Goal: Task Accomplishment & Management: Complete application form

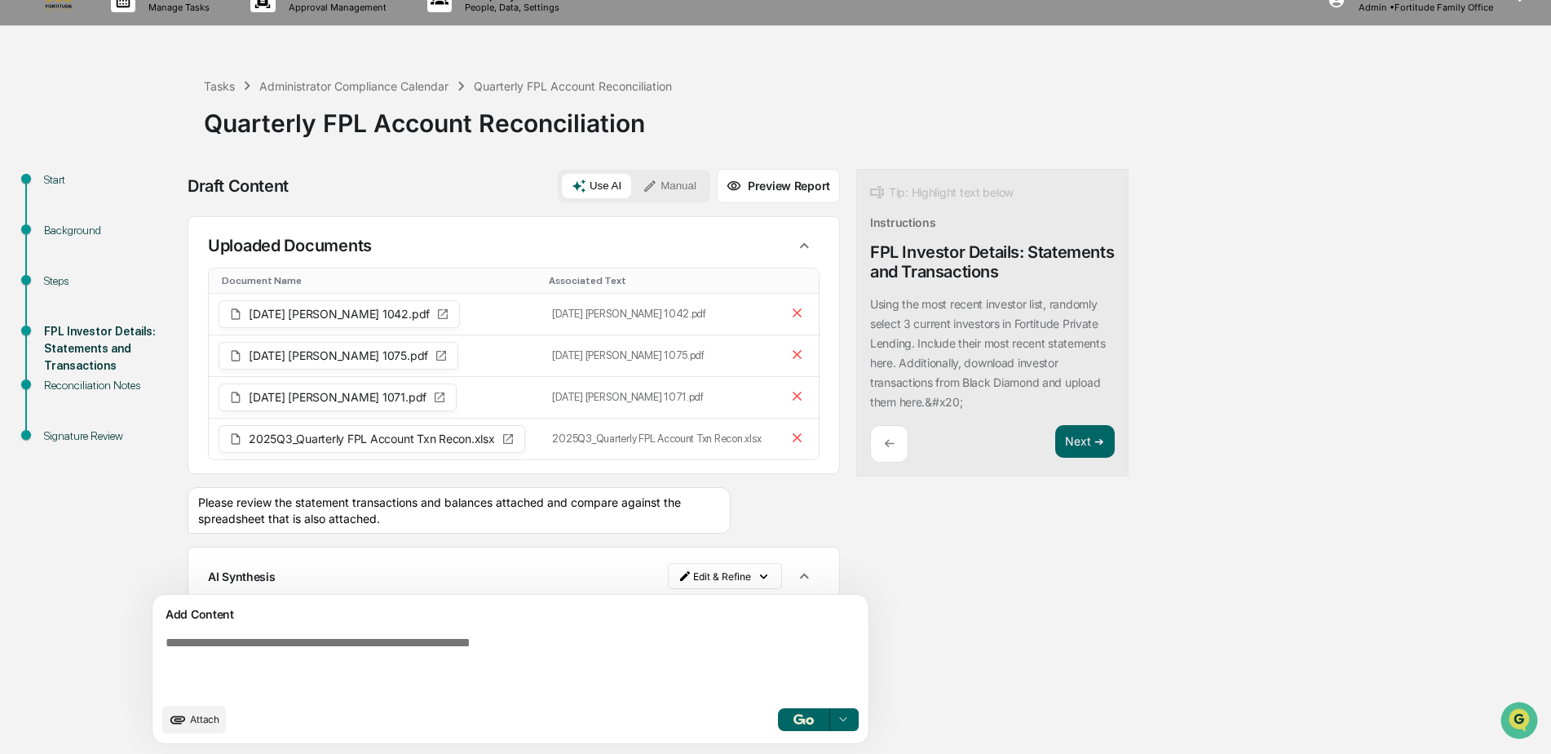
scroll to position [539, 0]
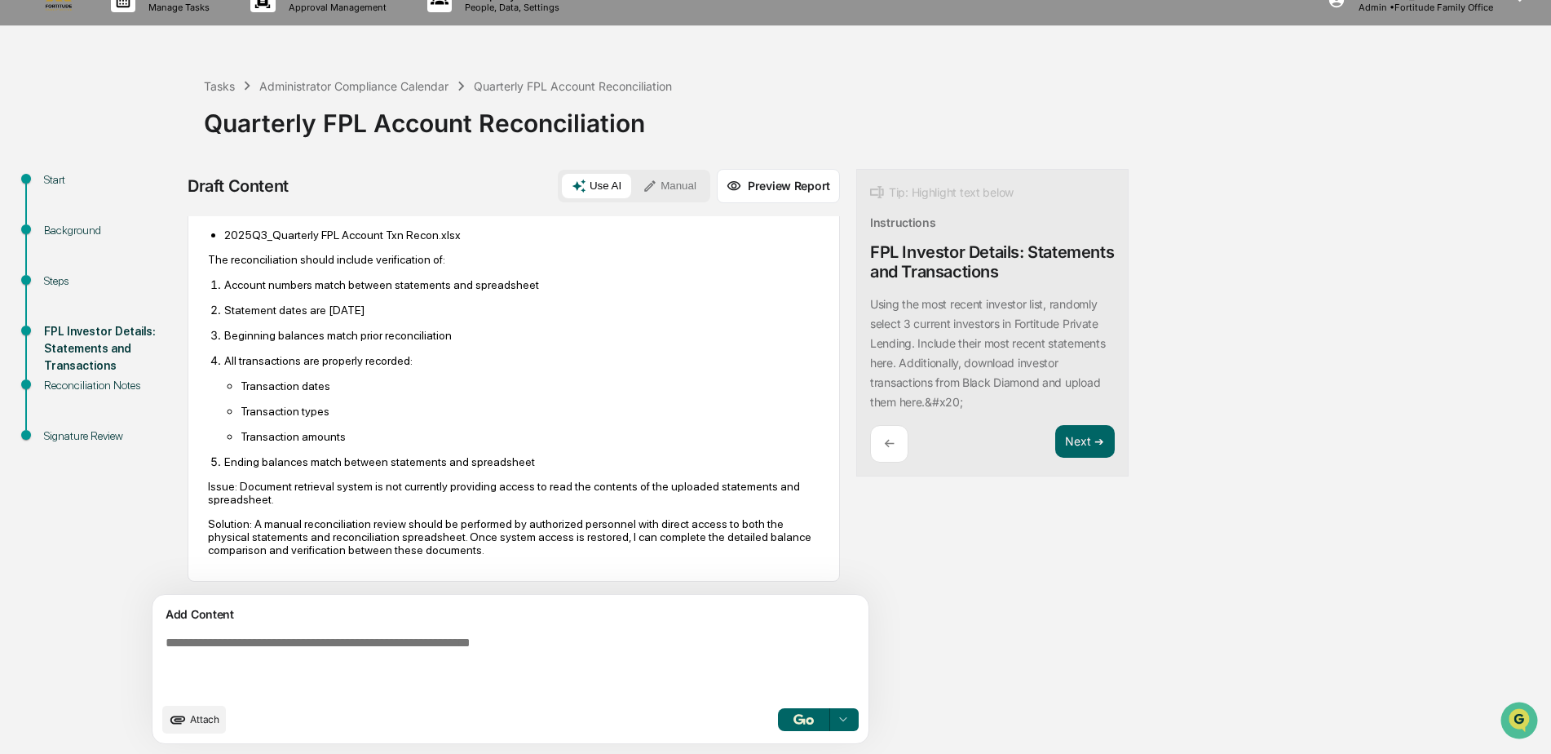
click at [682, 190] on button "Manual" at bounding box center [669, 186] width 73 height 24
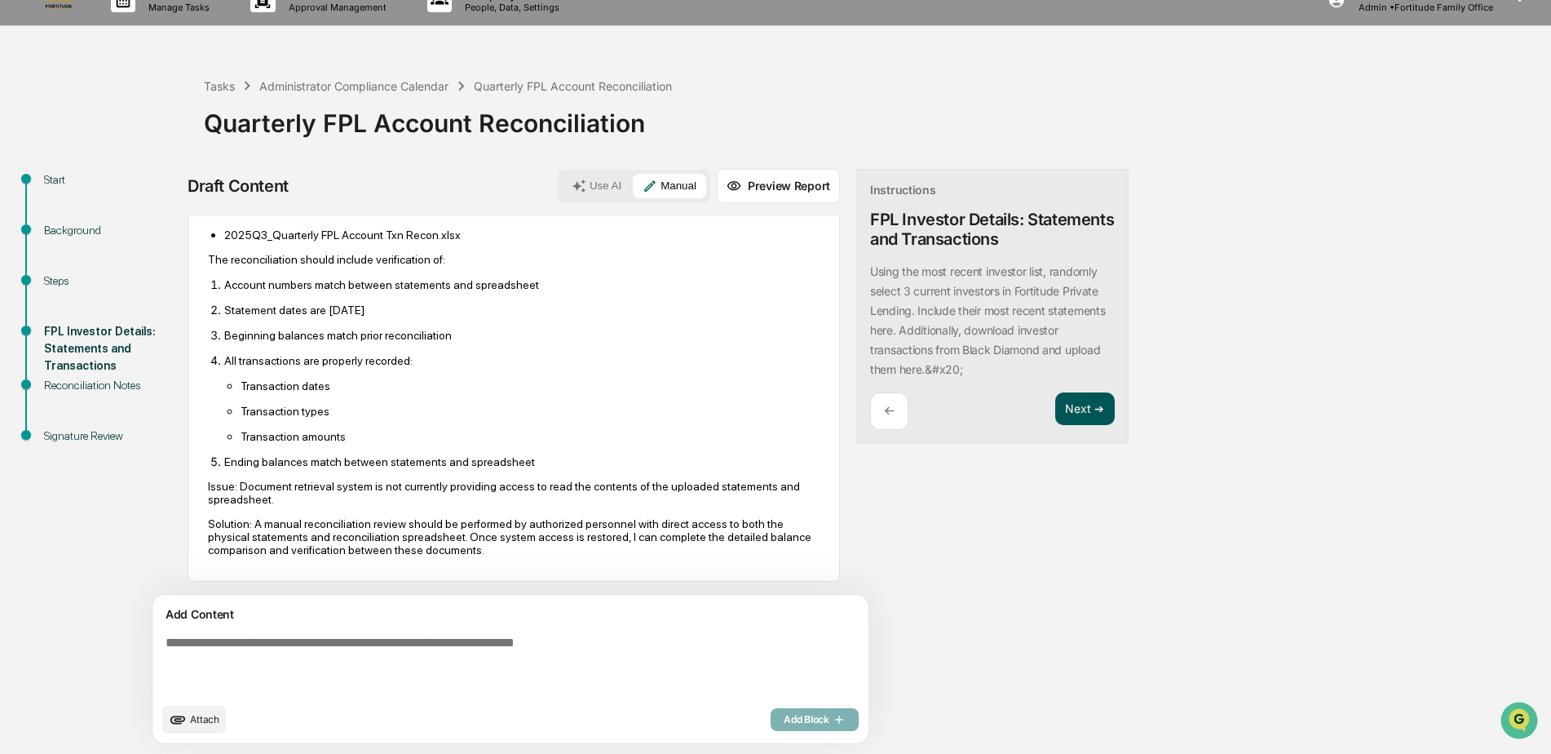
click at [1092, 400] on button "Next ➔" at bounding box center [1086, 408] width 60 height 33
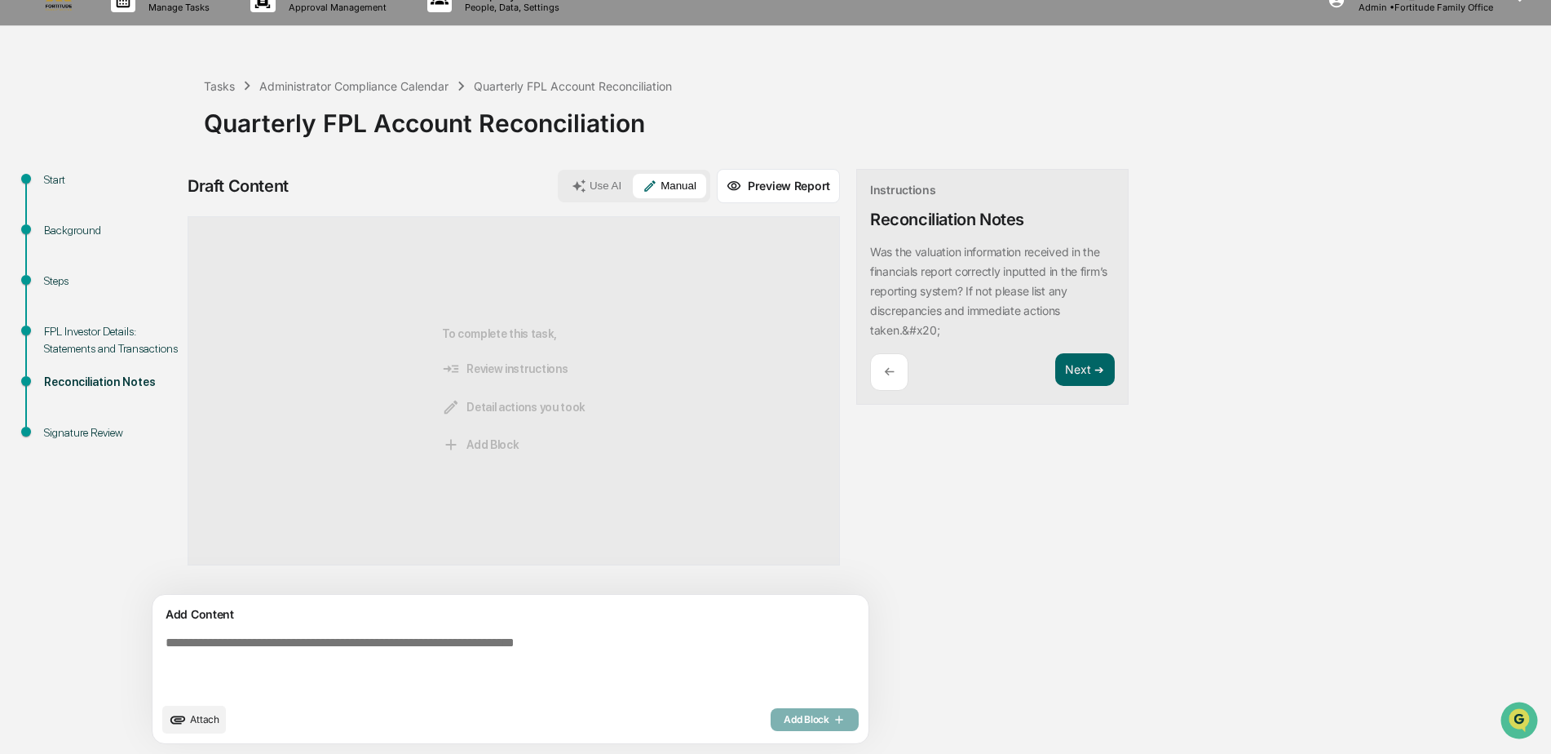
click at [221, 664] on textarea at bounding box center [514, 665] width 710 height 72
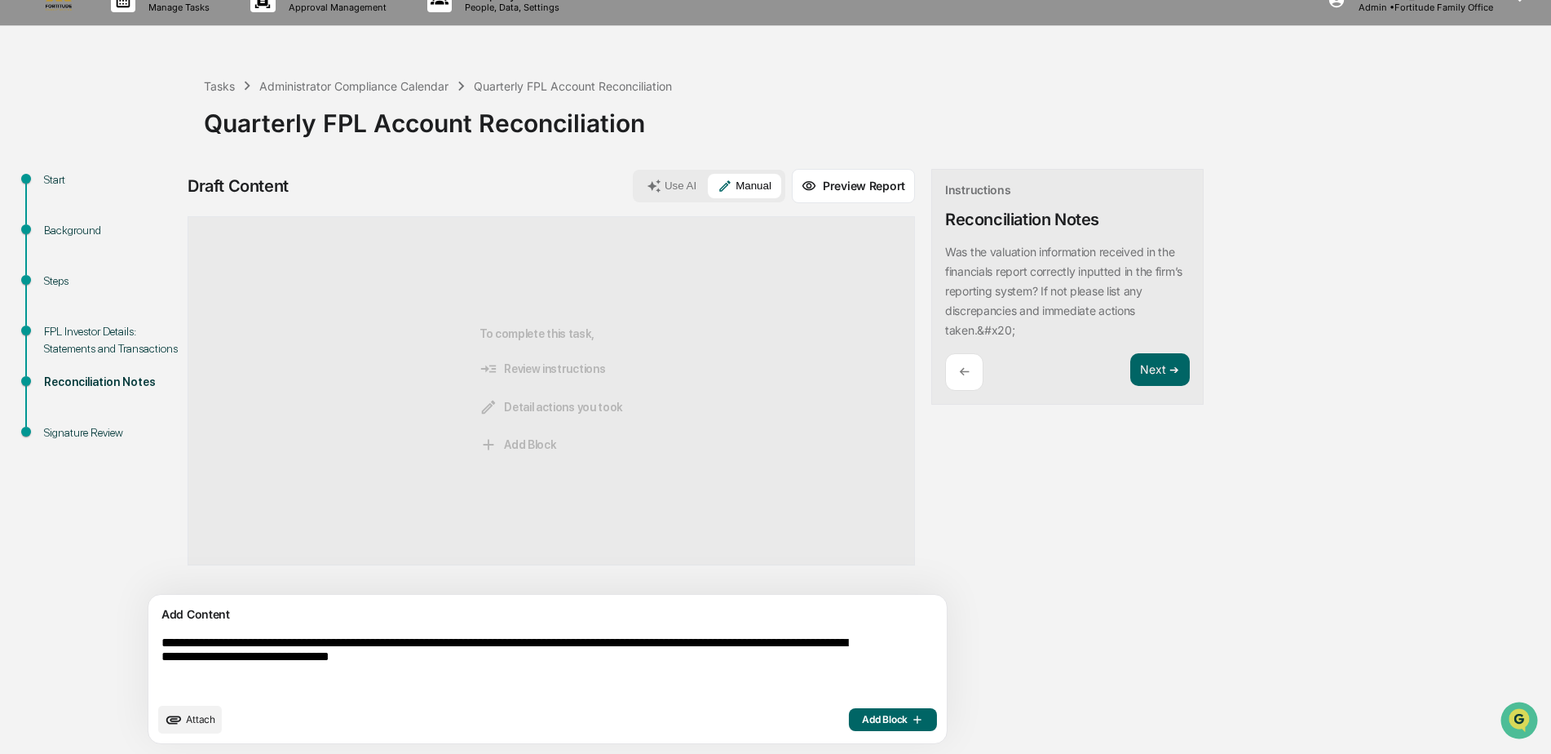
type textarea "**********"
click at [862, 721] on span "Add Block" at bounding box center [893, 719] width 62 height 13
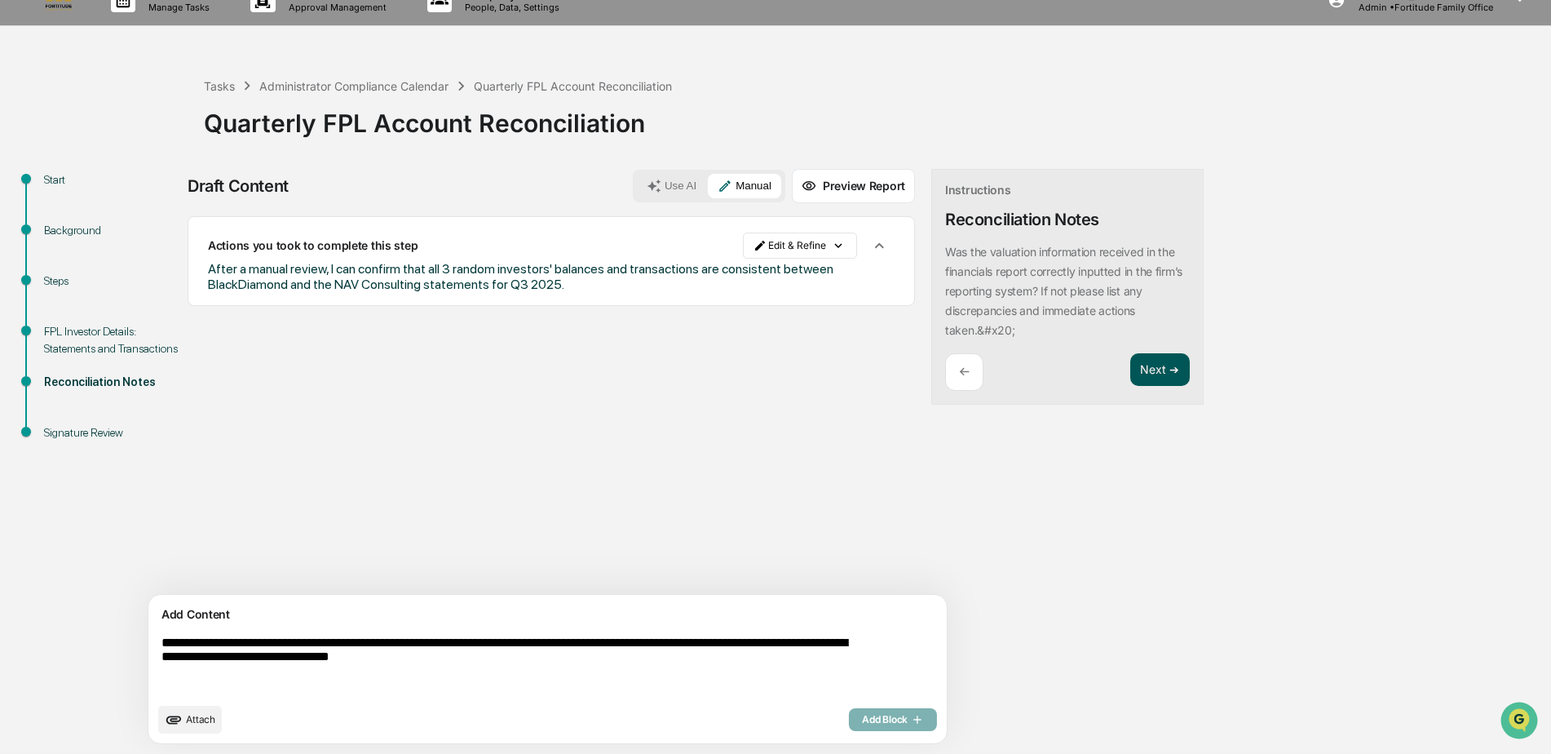
click at [1131, 372] on button "Next ➔" at bounding box center [1161, 369] width 60 height 33
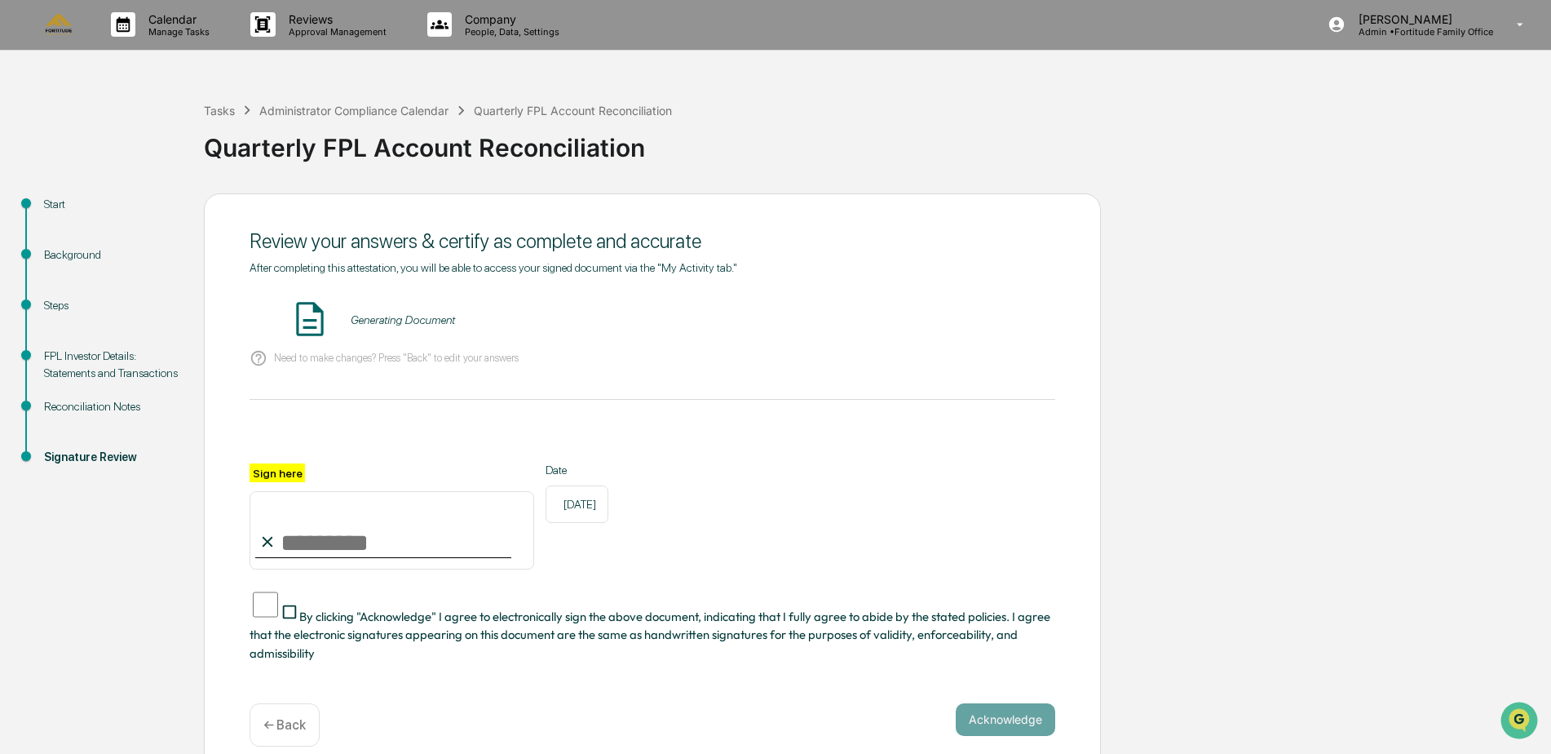
scroll to position [4, 0]
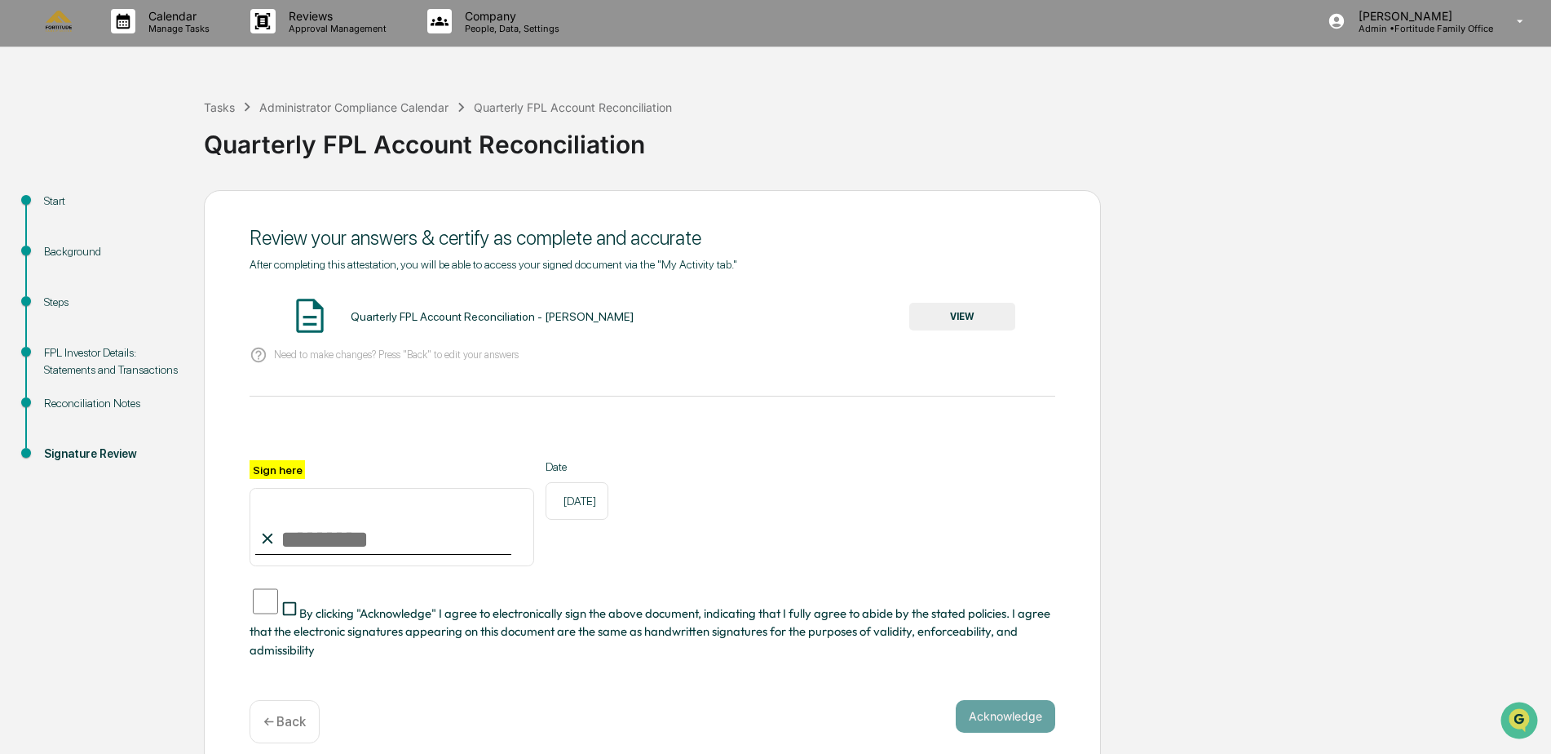
click at [963, 313] on button "VIEW" at bounding box center [962, 317] width 106 height 28
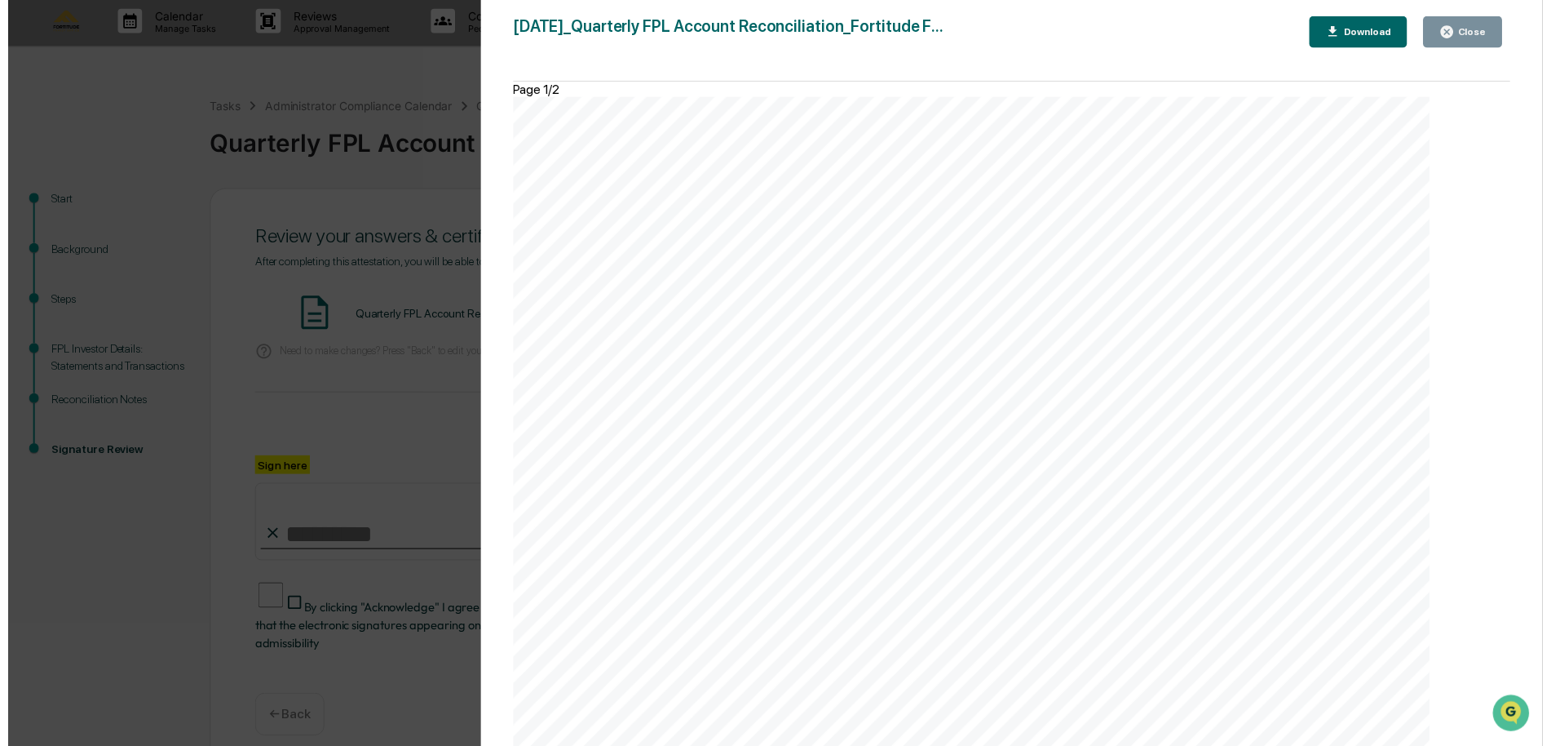
scroll to position [2042, 0]
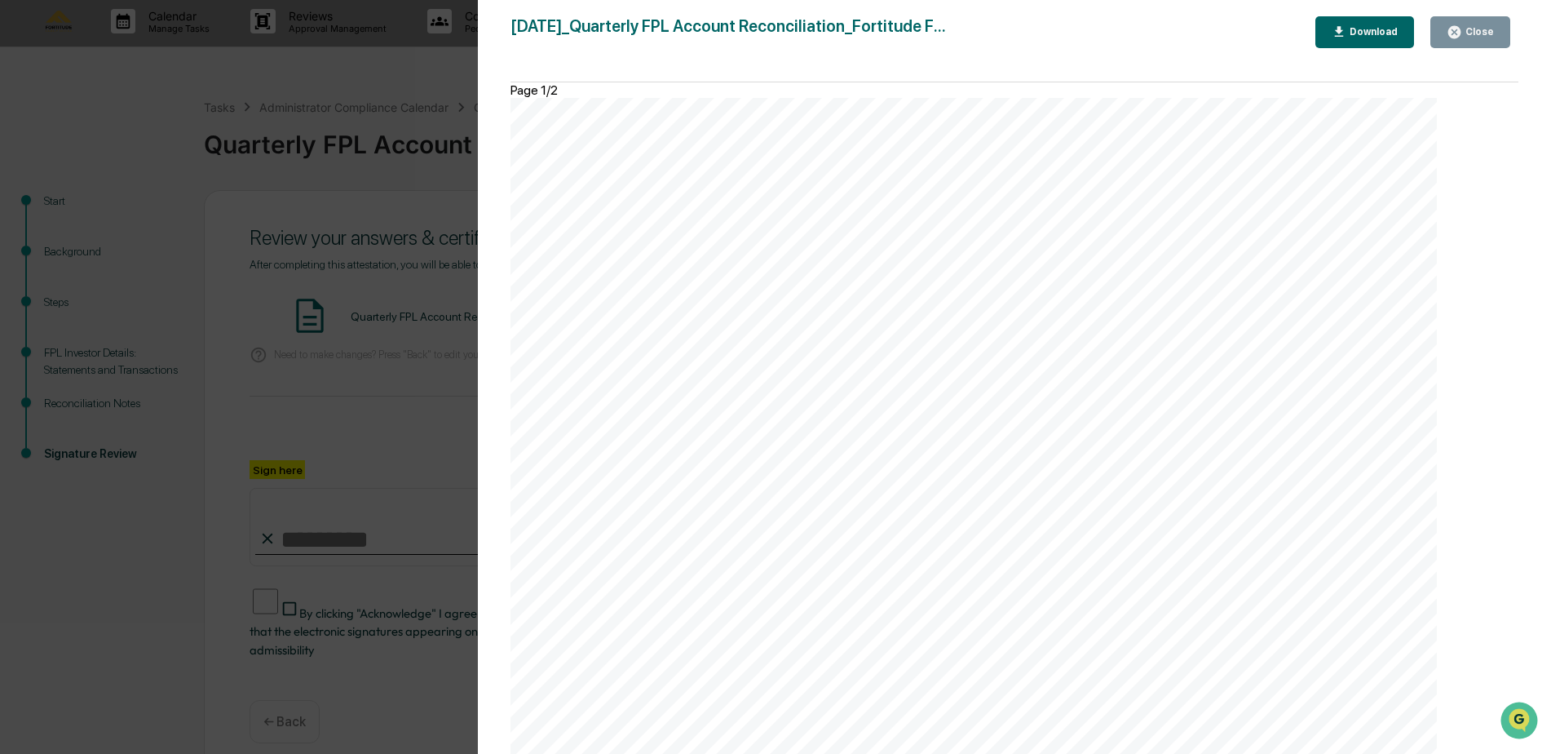
click at [1490, 41] on button "Close" at bounding box center [1471, 32] width 80 height 32
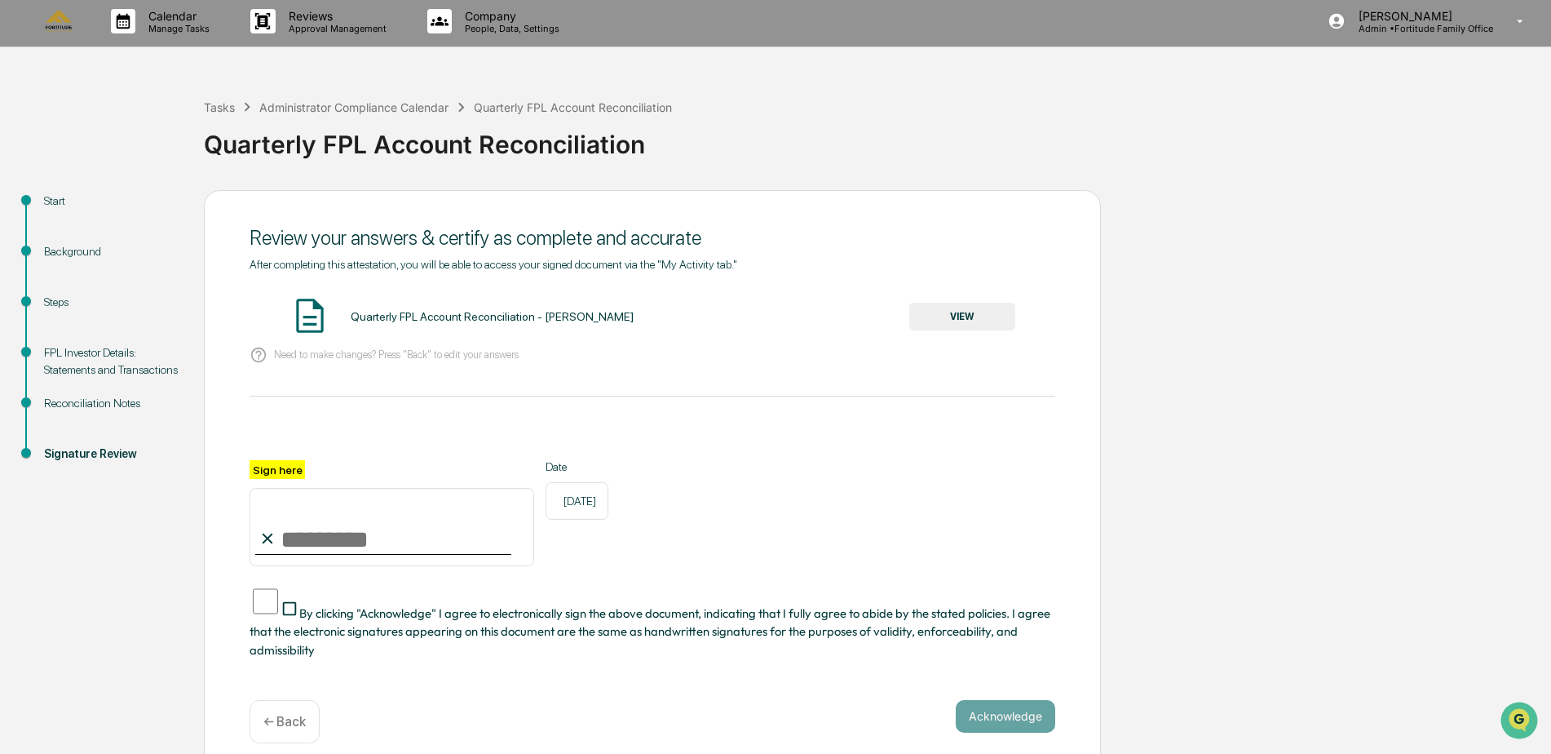
click at [336, 530] on input "Sign here" at bounding box center [392, 527] width 285 height 78
click at [379, 548] on input "Sign here" at bounding box center [392, 527] width 285 height 78
type input "**********"
click at [1000, 700] on button "Acknowledge" at bounding box center [1006, 716] width 100 height 33
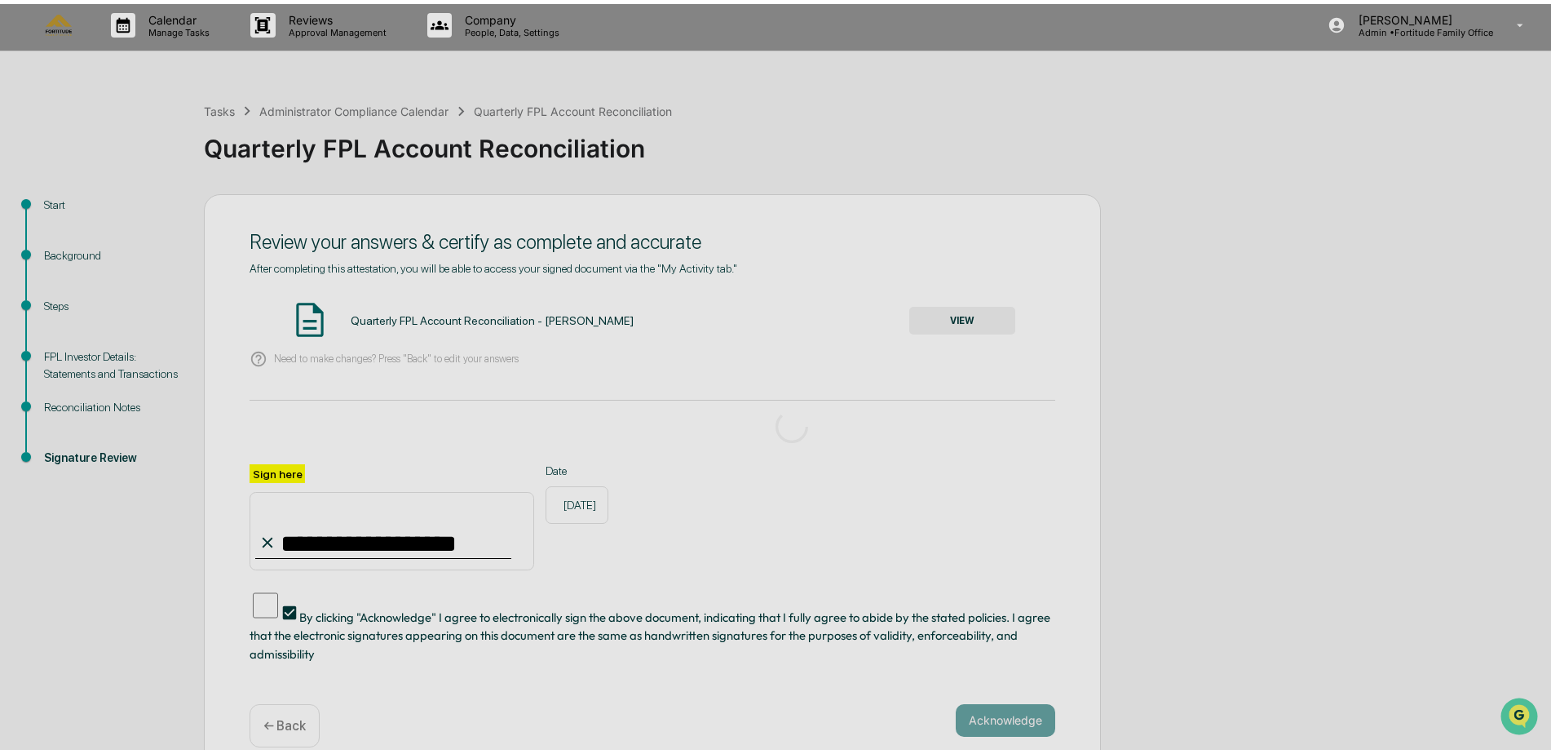
scroll to position [0, 0]
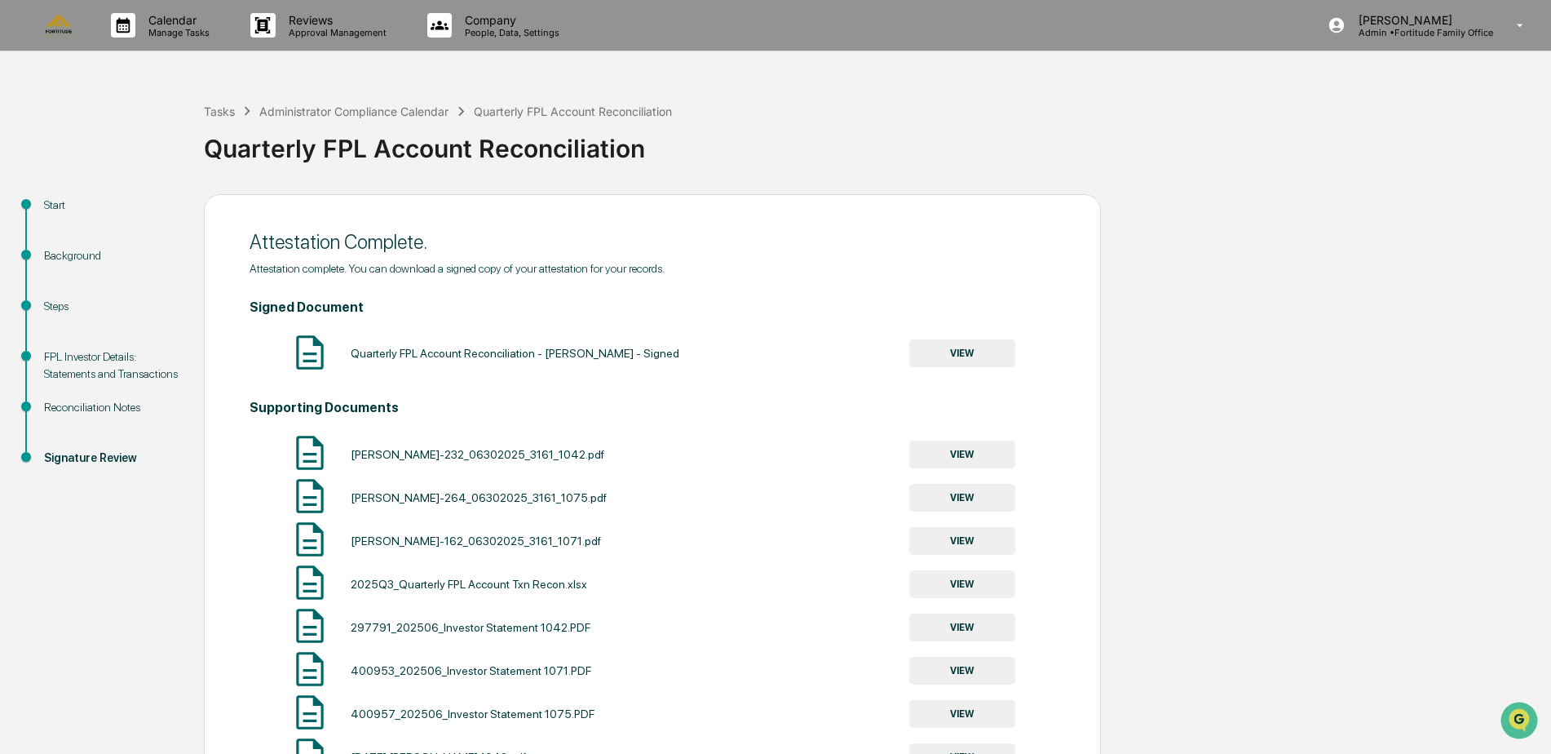
click at [931, 353] on button "VIEW" at bounding box center [962, 353] width 106 height 28
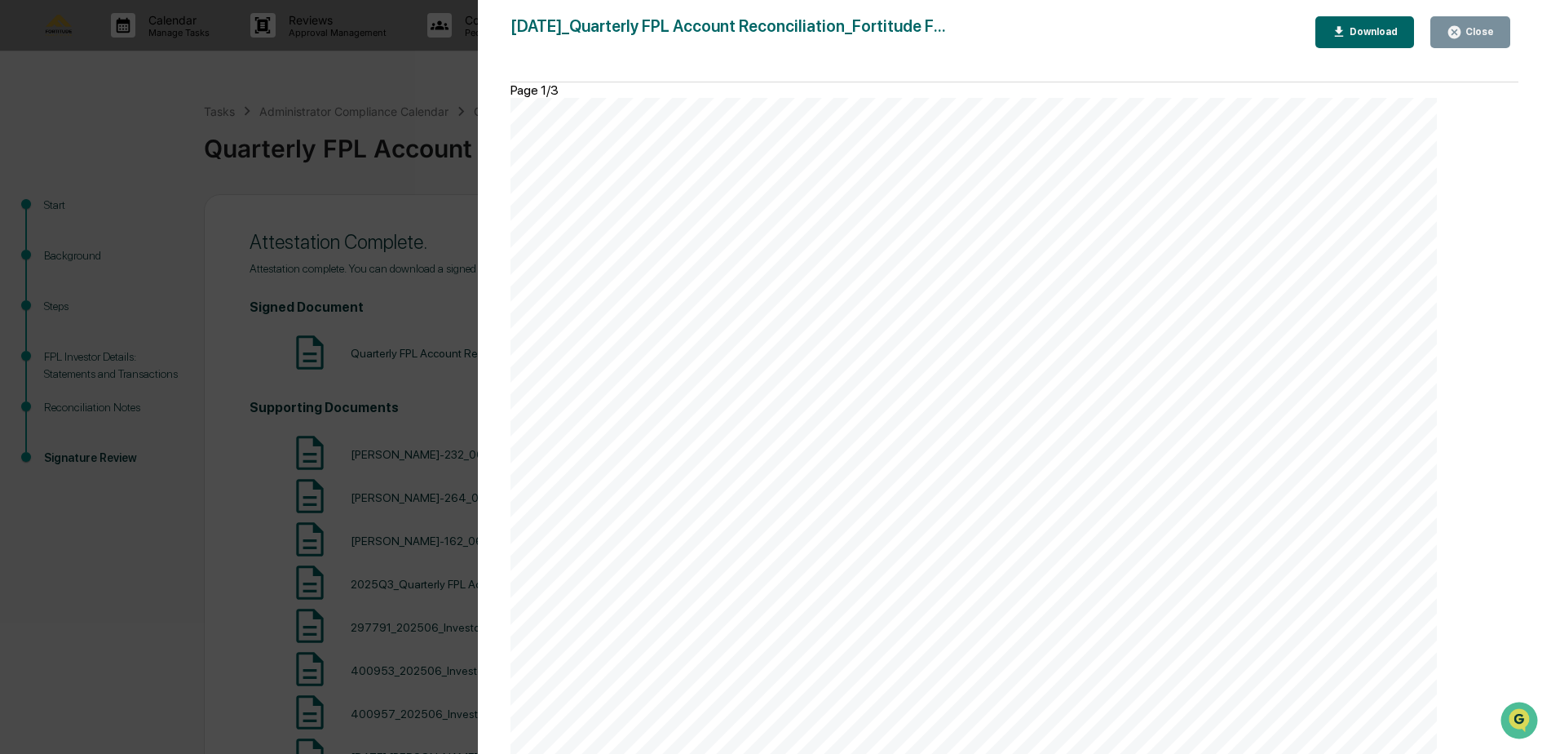
click at [1369, 35] on div "Download" at bounding box center [1372, 31] width 51 height 11
drag, startPoint x: 1056, startPoint y: 193, endPoint x: 1081, endPoint y: 171, distance: 33.5
click at [1056, 193] on div "[DATE] Fortitude Family Office Quarterly FPL Account Reconciliation Background …" at bounding box center [974, 753] width 927 height 1311
click at [1465, 34] on div "Close" at bounding box center [1479, 31] width 32 height 11
